Goal: Transaction & Acquisition: Purchase product/service

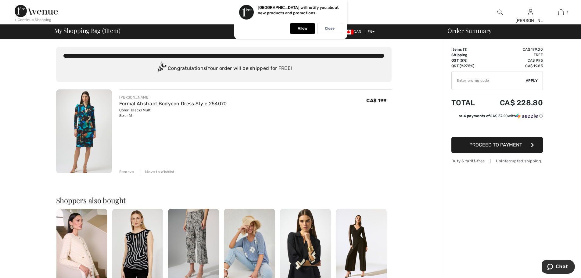
click at [485, 145] on span "Proceed to Payment" at bounding box center [496, 145] width 53 height 6
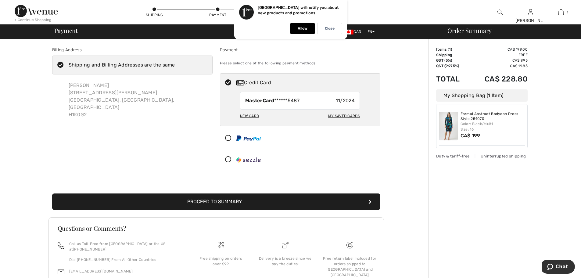
click at [339, 31] on div "Close" at bounding box center [329, 28] width 25 height 11
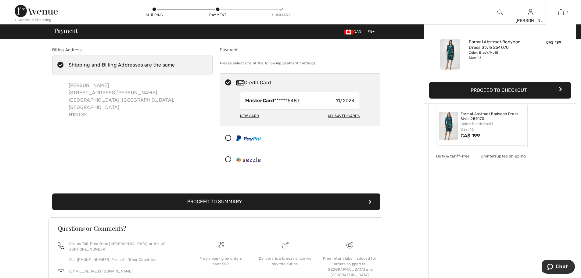
click at [563, 16] on div "1 Added to Bag [PERSON_NAME] Formal Abstract Bodycon Dress Style 254070 CA$ 199…" at bounding box center [561, 12] width 31 height 24
click at [560, 11] on img at bounding box center [561, 12] width 5 height 7
